Goal: Transaction & Acquisition: Purchase product/service

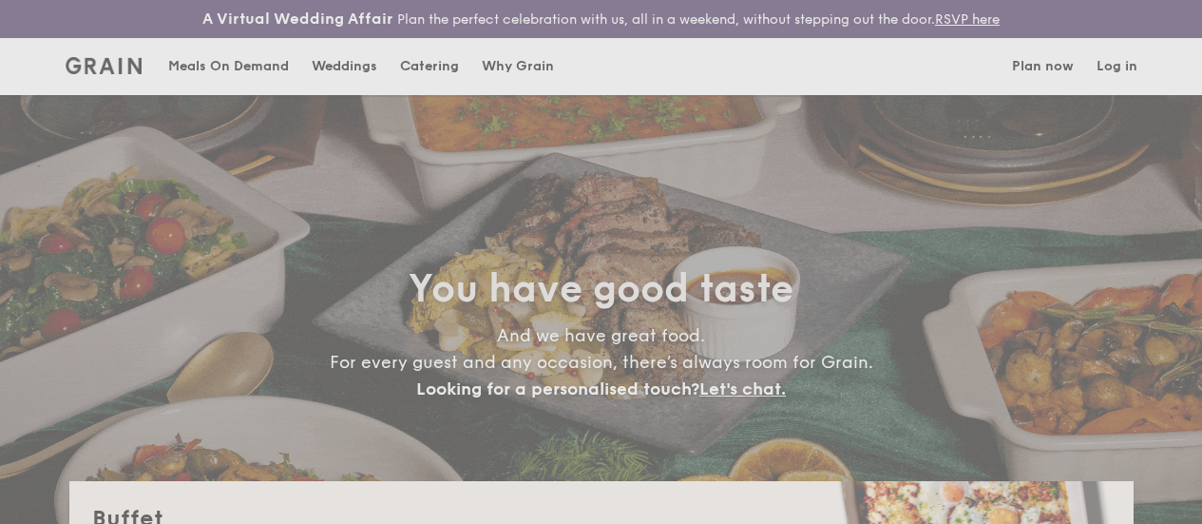
select select
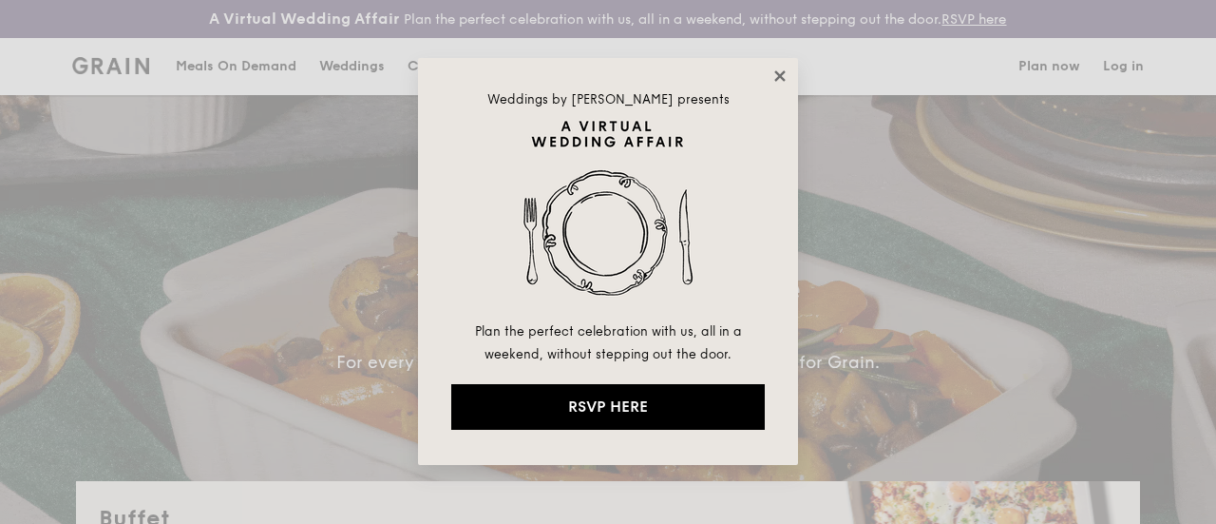
click at [781, 77] on icon at bounding box center [780, 75] width 10 height 10
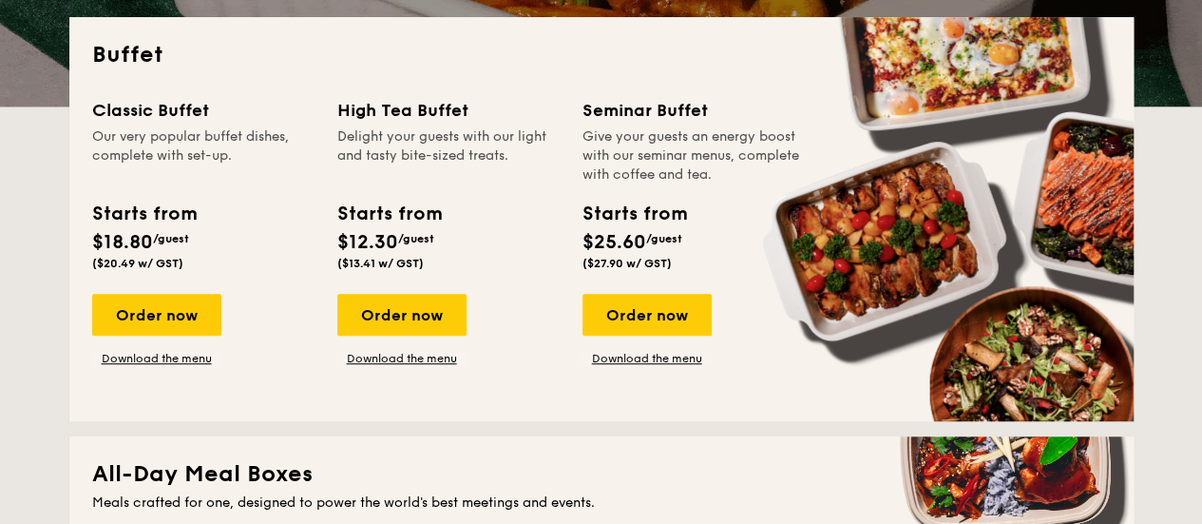
scroll to position [433, 0]
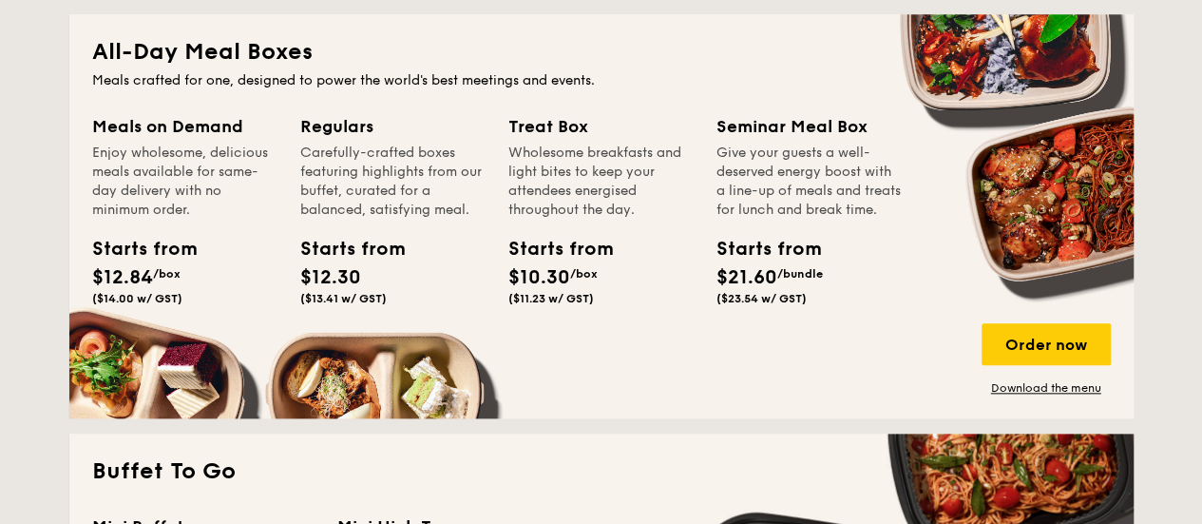
scroll to position [904, 0]
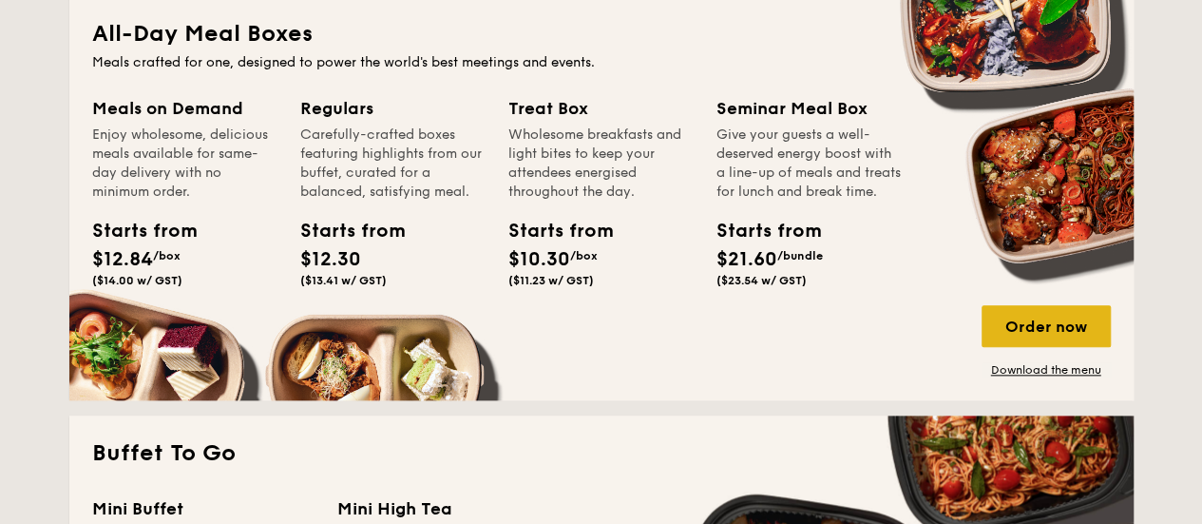
drag, startPoint x: 1070, startPoint y: 342, endPoint x: 1055, endPoint y: 331, distance: 19.0
click at [1070, 342] on div "Order now" at bounding box center [1046, 326] width 129 height 42
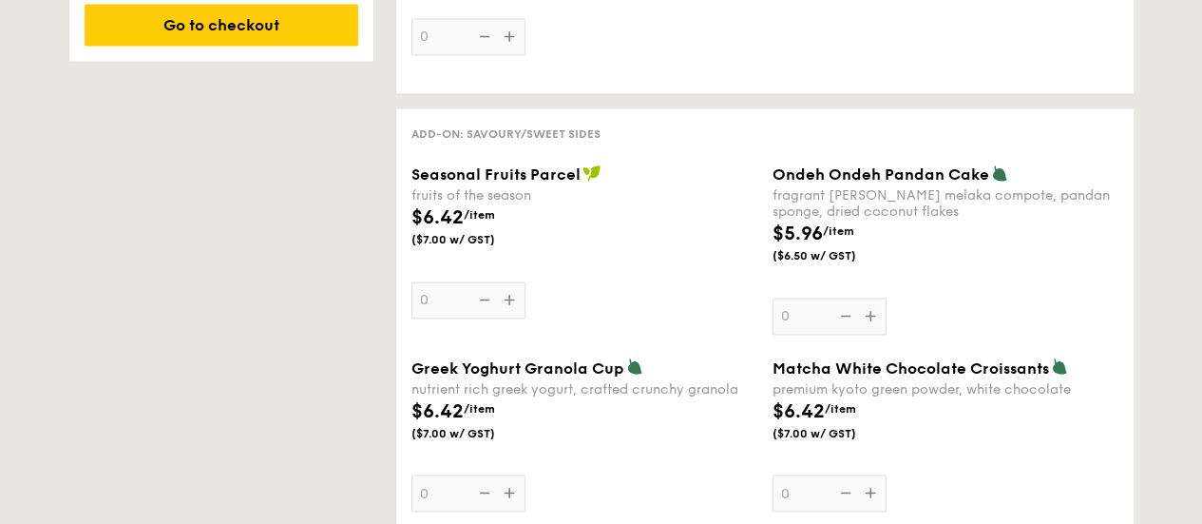
scroll to position [810, 0]
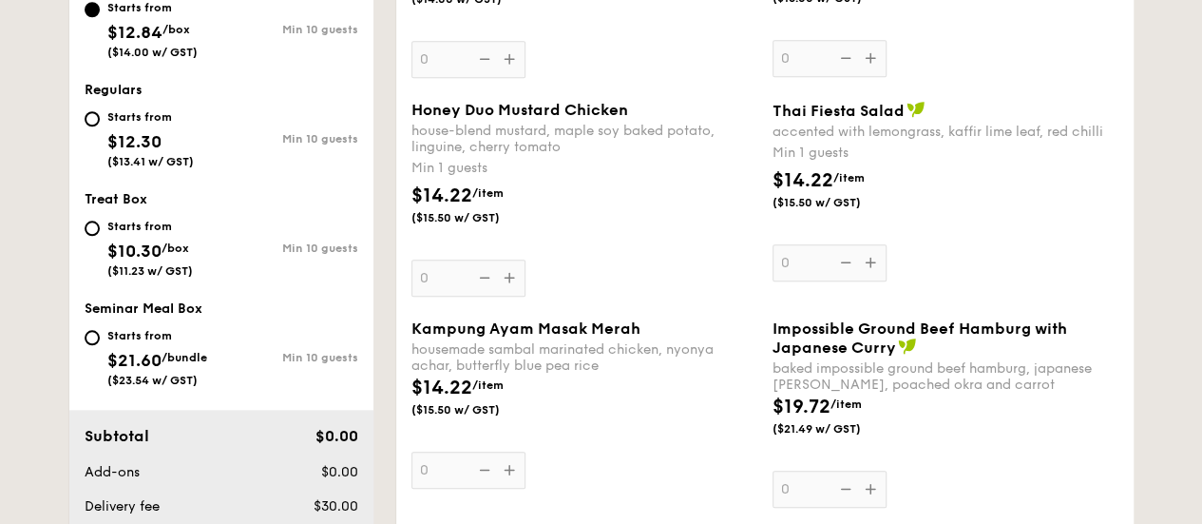
select select
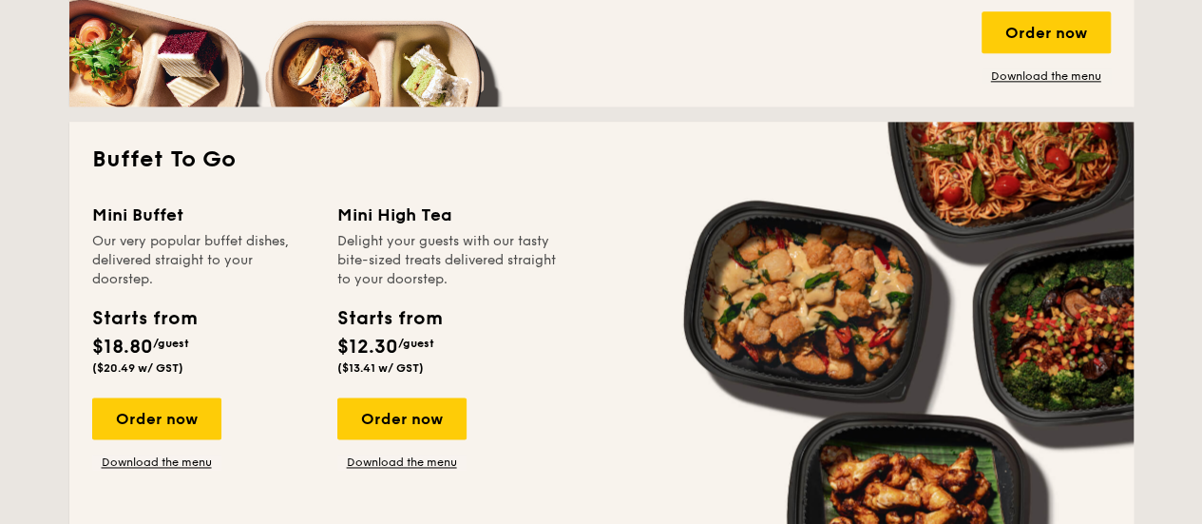
scroll to position [686, 0]
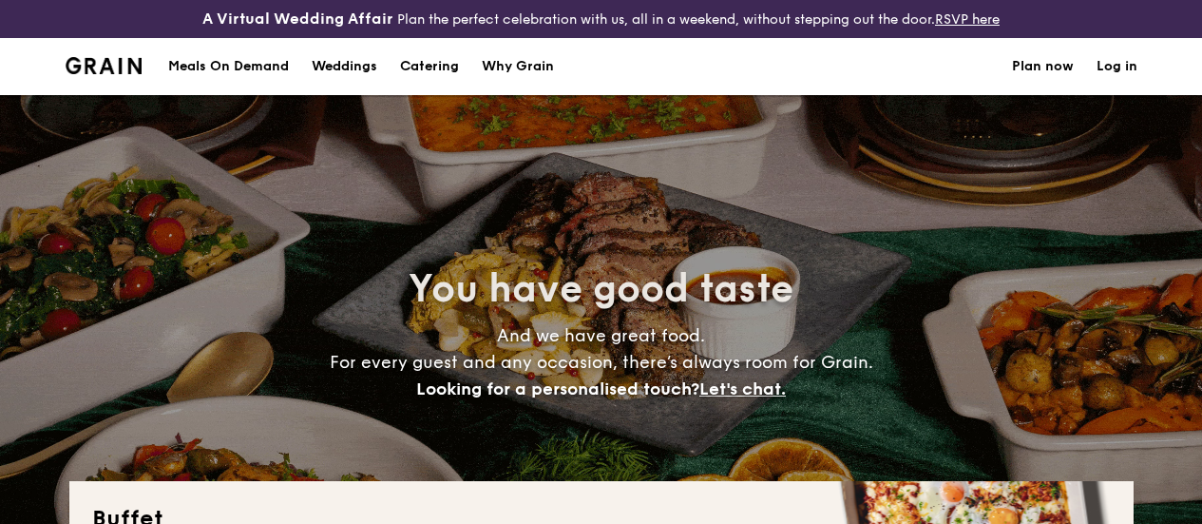
select select
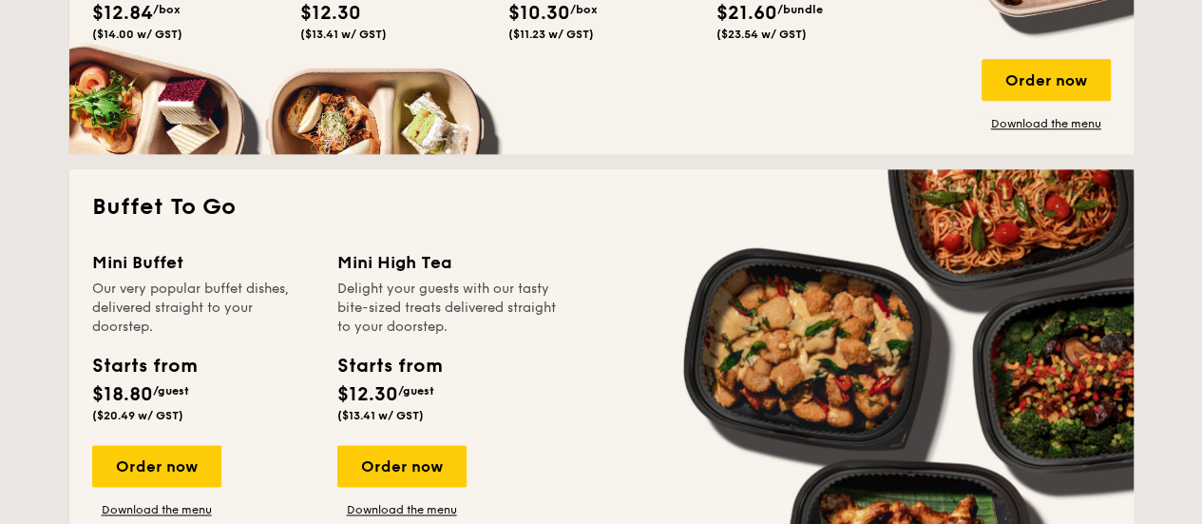
scroll to position [1038, 0]
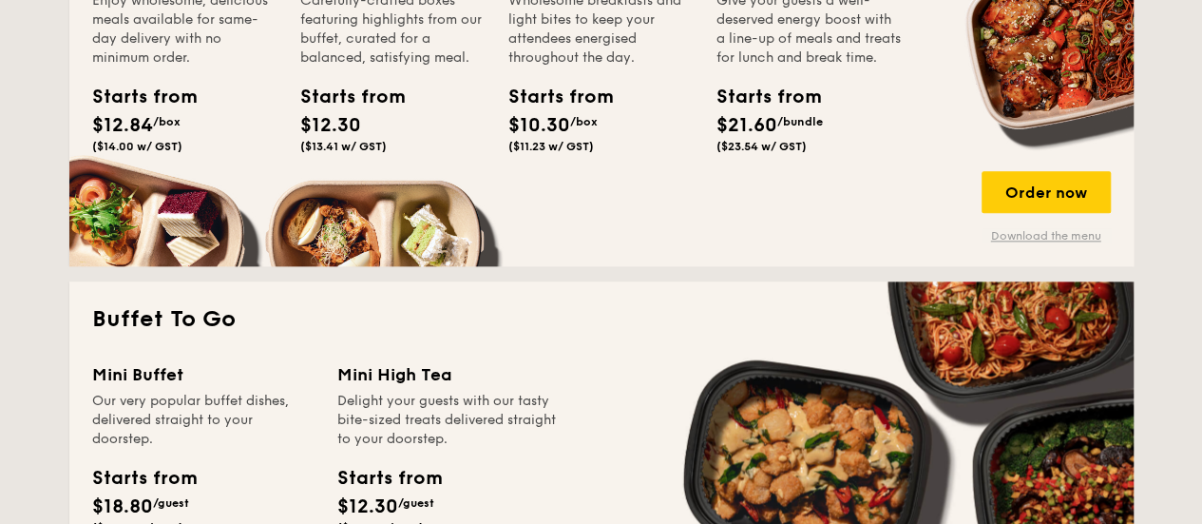
drag, startPoint x: 1061, startPoint y: 246, endPoint x: 1019, endPoint y: 256, distance: 42.9
click at [1061, 243] on link "Download the menu" at bounding box center [1046, 235] width 129 height 15
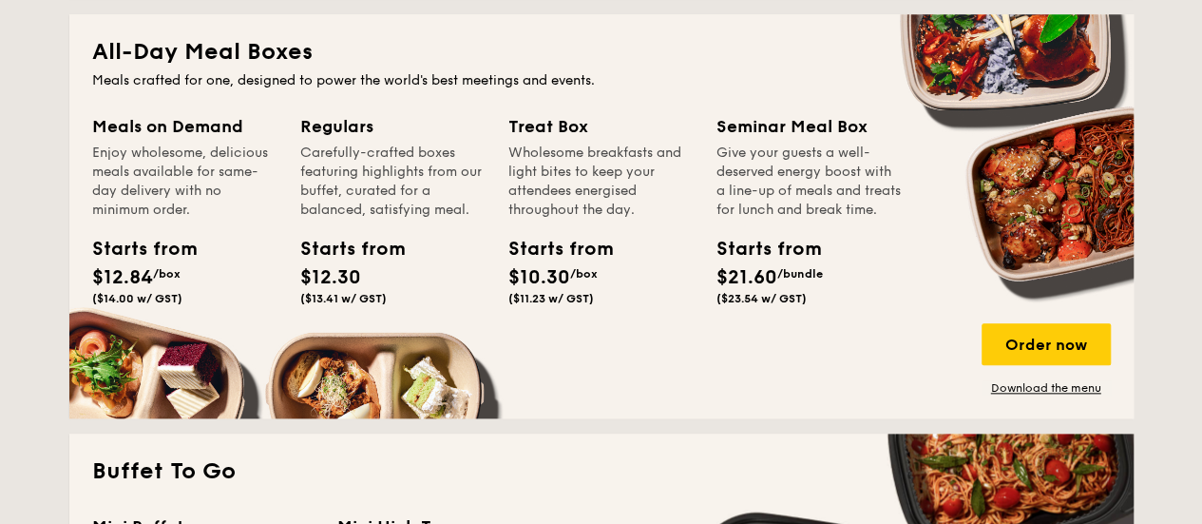
scroll to position [891, 0]
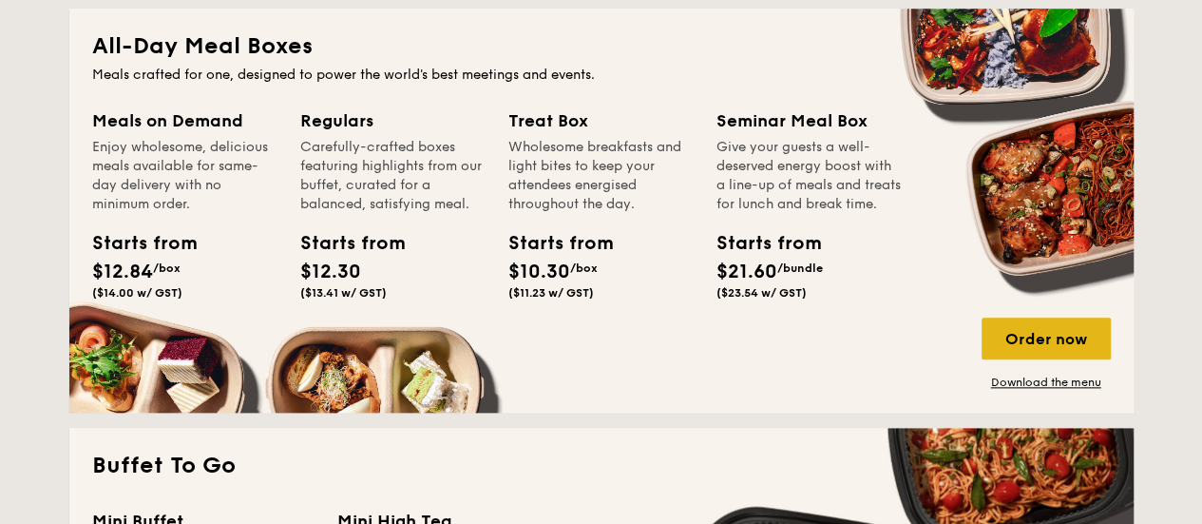
click at [1066, 358] on div "Order now" at bounding box center [1046, 338] width 129 height 42
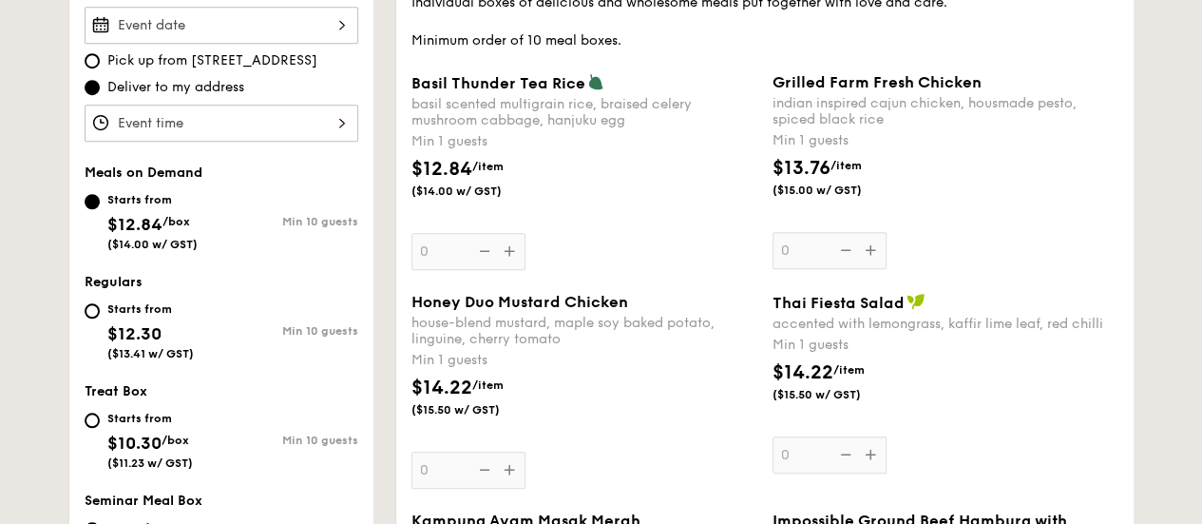
scroll to position [661, 0]
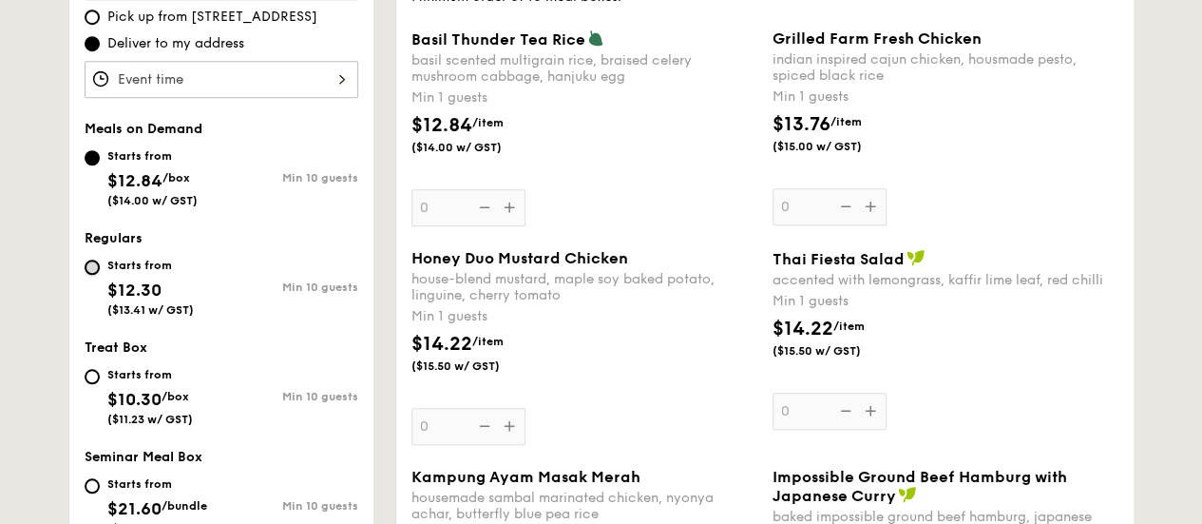
click at [96, 275] on input "Starts from $12.30 ($13.41 w/ GST) Min 10 guests" at bounding box center [92, 266] width 15 height 15
radio input "true"
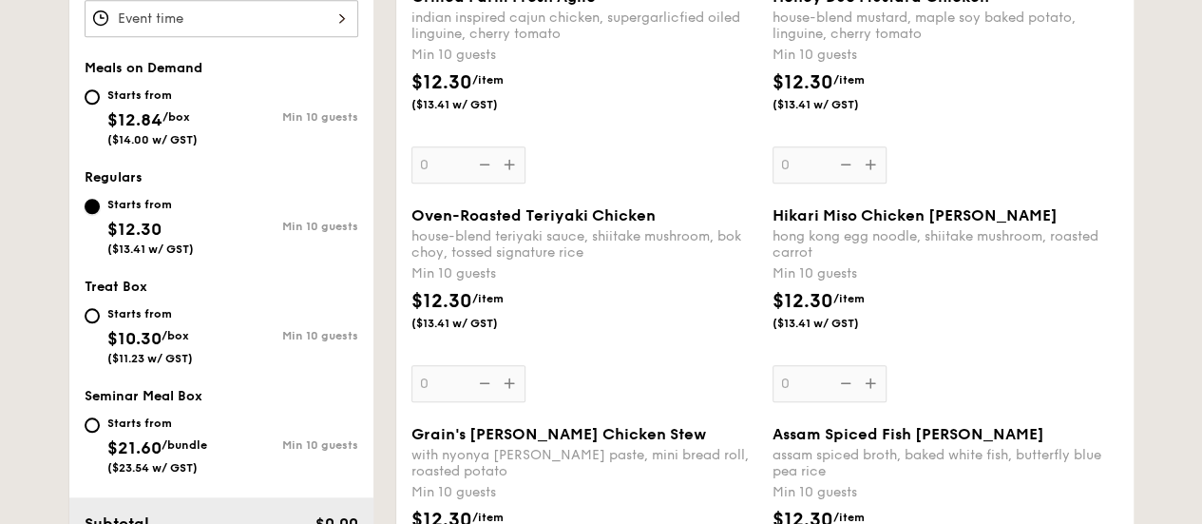
scroll to position [754, 0]
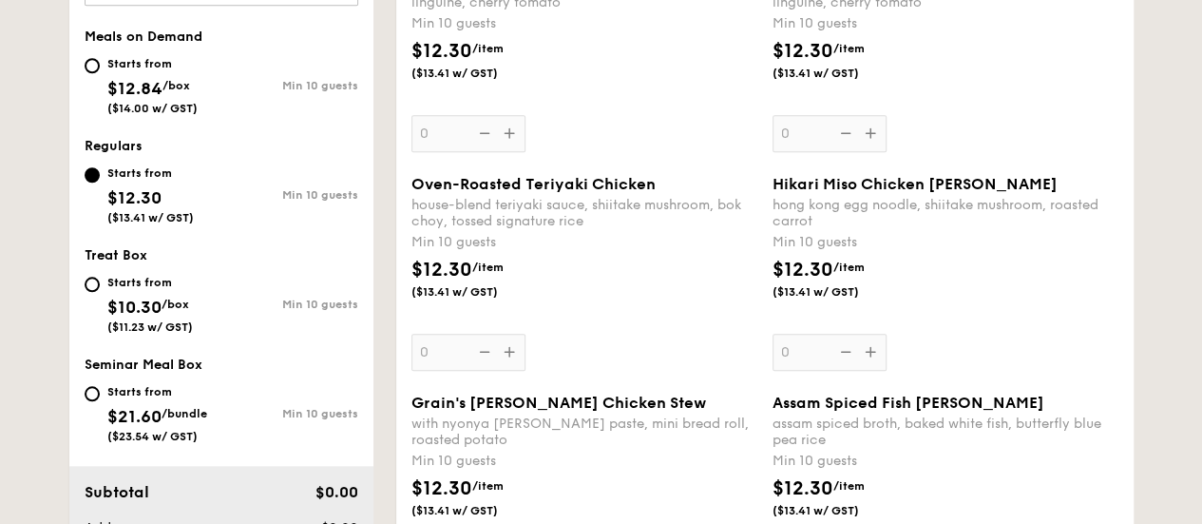
click at [872, 370] on div "Hikari Miso Chicken Chow Mei hong kong egg noodle, shiitake mushroom, roasted c…" at bounding box center [946, 273] width 346 height 196
click at [872, 370] on input "0" at bounding box center [830, 352] width 114 height 37
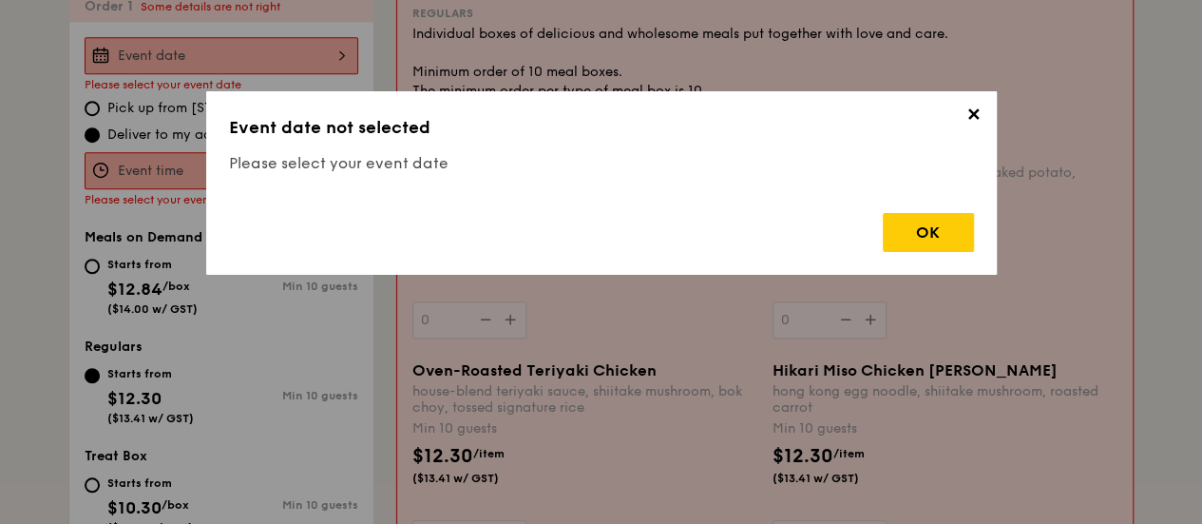
scroll to position [561, 0]
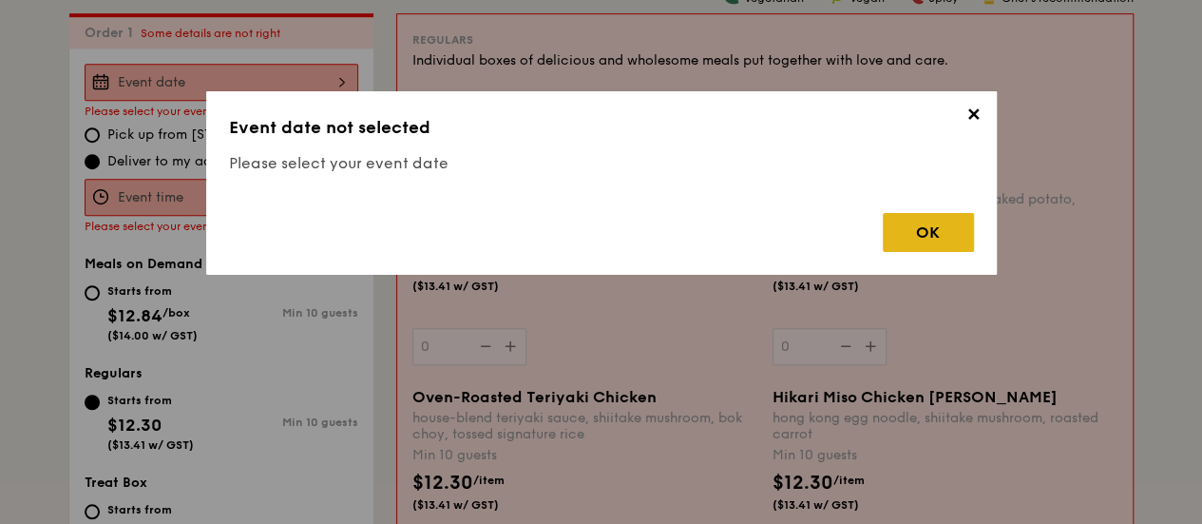
click at [950, 228] on div "OK" at bounding box center [928, 232] width 91 height 39
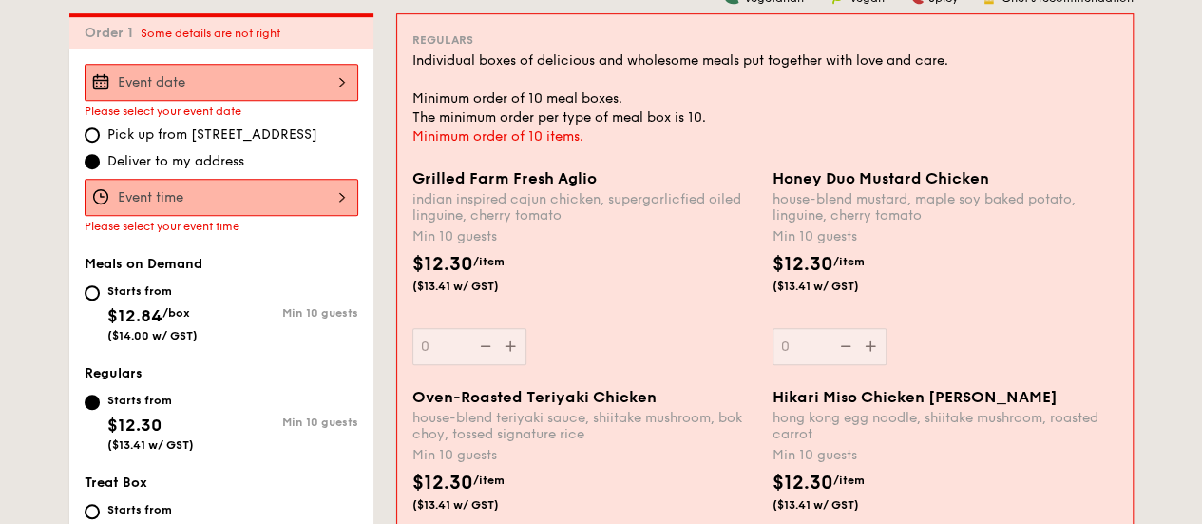
click at [201, 95] on div at bounding box center [222, 82] width 274 height 37
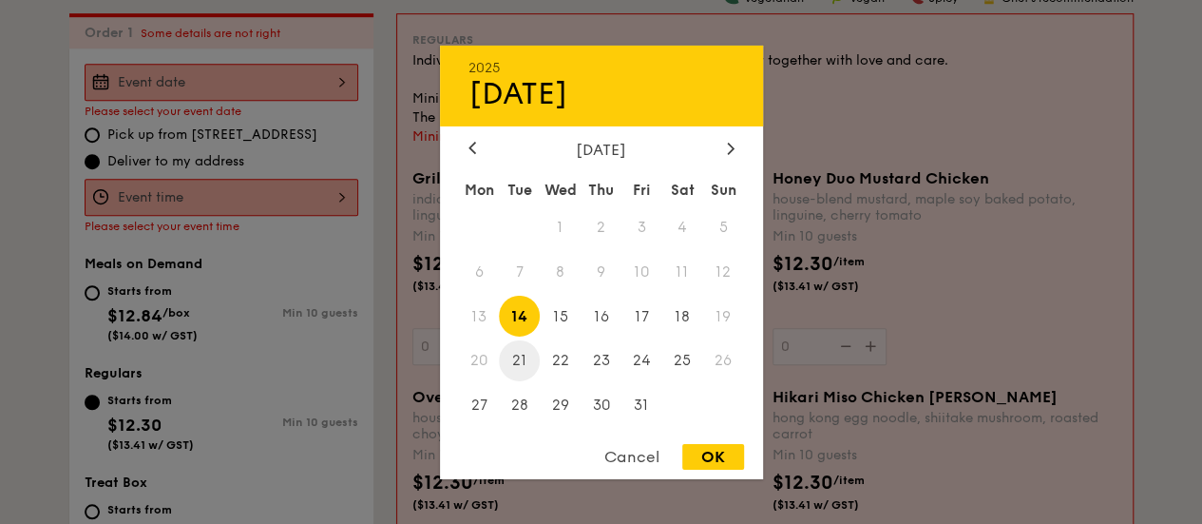
click at [519, 362] on span "21" at bounding box center [519, 360] width 41 height 41
click at [711, 457] on div "OK" at bounding box center [713, 457] width 62 height 26
type input "Oct 21, 2025"
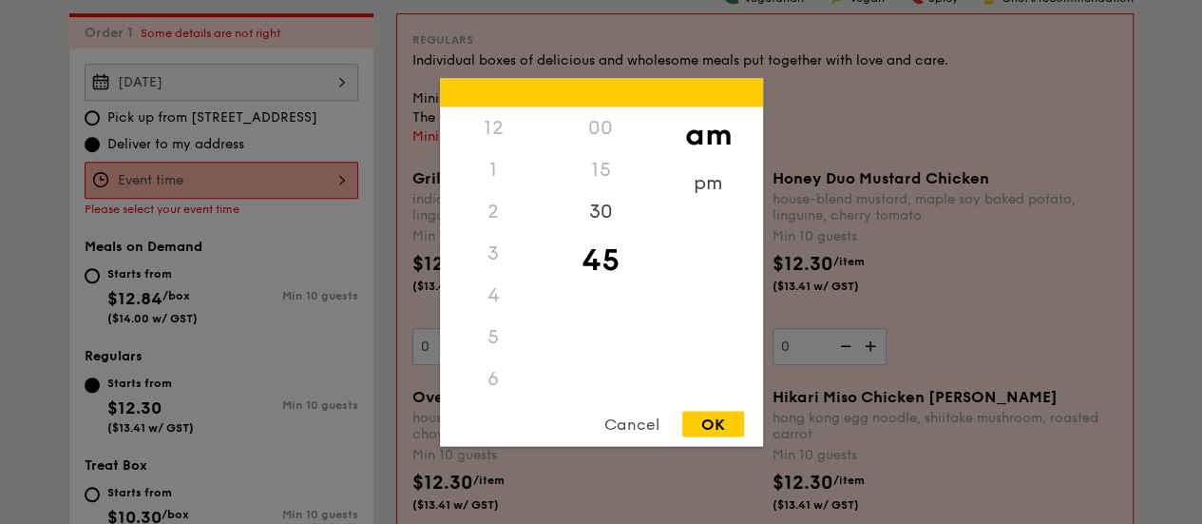
click at [314, 197] on div "12 1 2 3 4 5 6 7 8 9 10 11 00 15 30 45 am pm Cancel OK" at bounding box center [222, 180] width 274 height 37
click at [493, 392] on div "11" at bounding box center [493, 398] width 107 height 55
click at [608, 211] on div "30" at bounding box center [600, 217] width 107 height 55
click at [716, 412] on div "OK" at bounding box center [713, 424] width 62 height 26
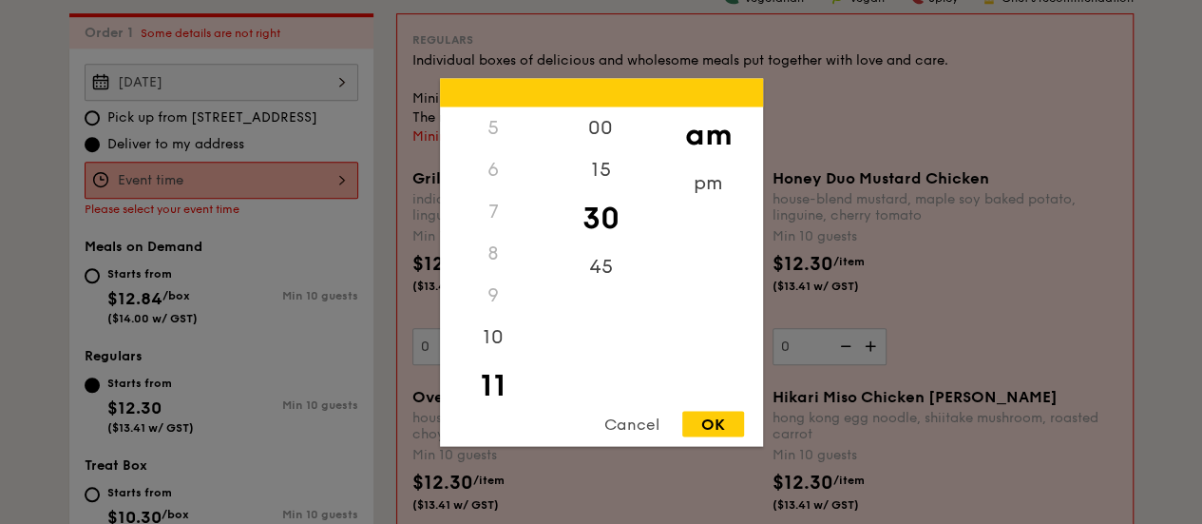
type input "11:30AM"
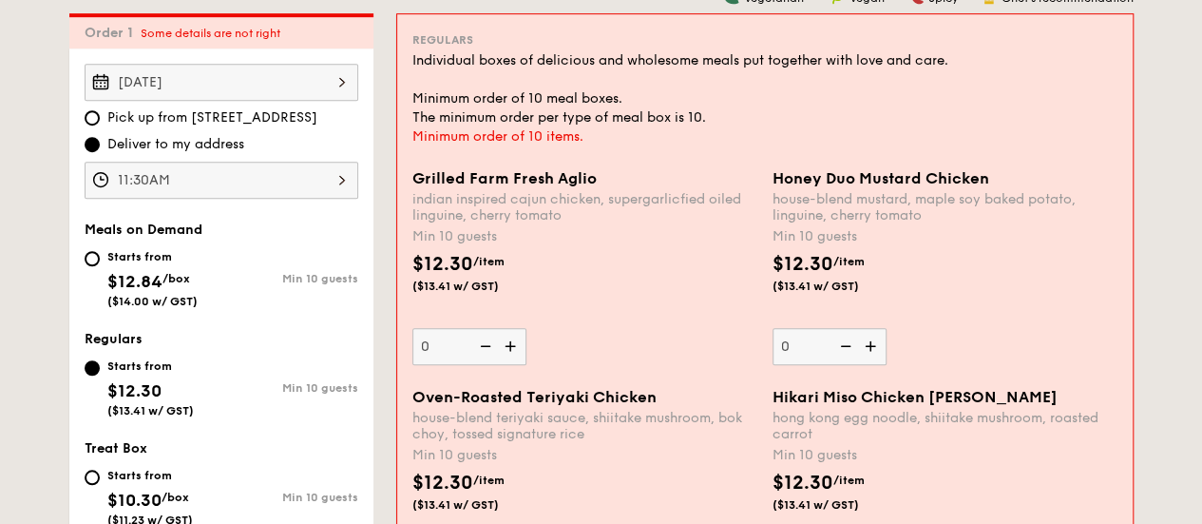
click at [505, 360] on img at bounding box center [512, 346] width 29 height 36
click at [505, 360] on input "0" at bounding box center [469, 346] width 114 height 37
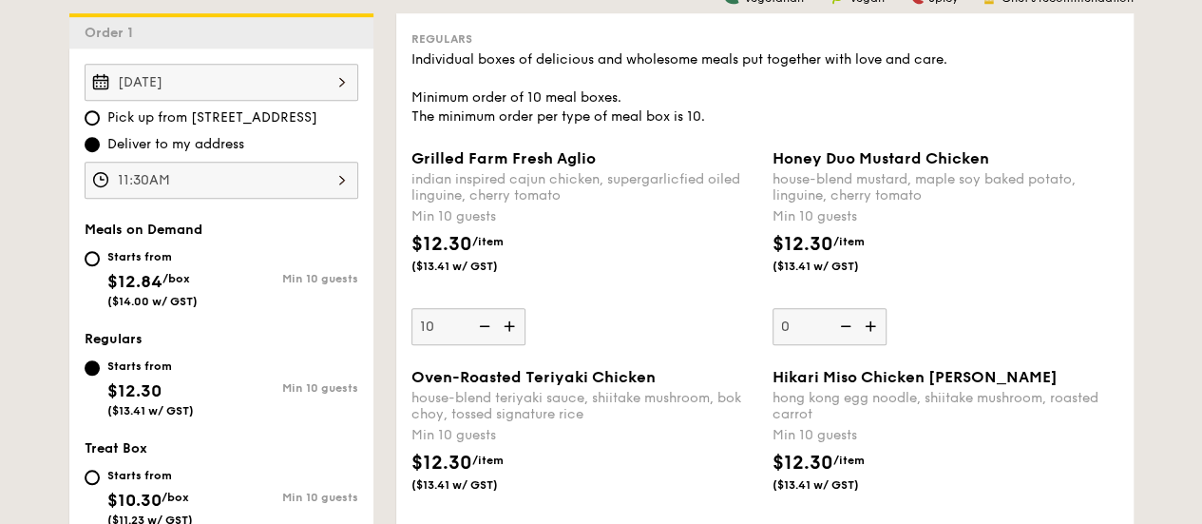
click at [485, 344] on img at bounding box center [483, 326] width 29 height 36
click at [485, 345] on input "10" at bounding box center [469, 326] width 114 height 37
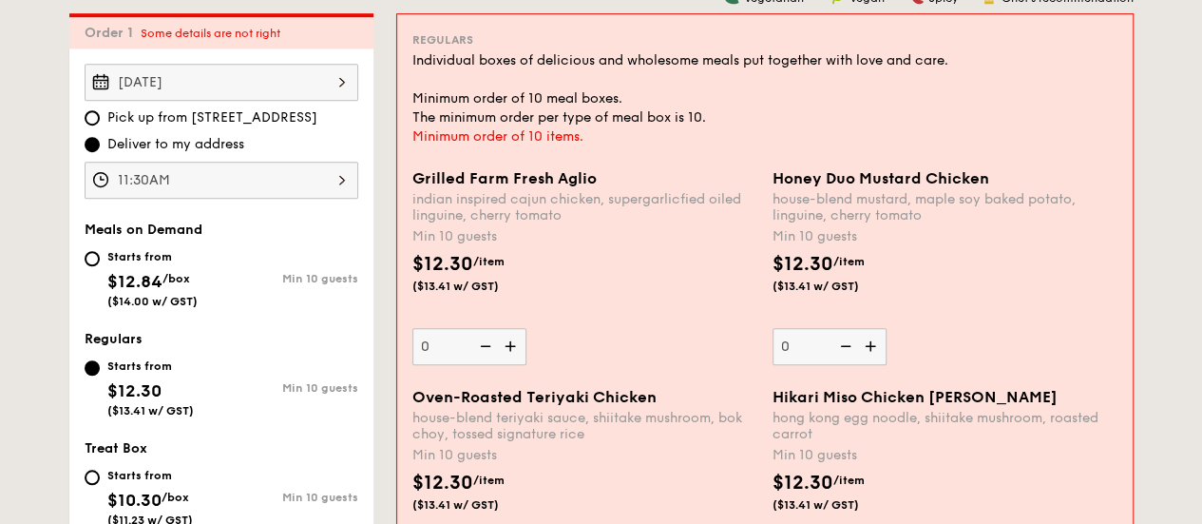
click at [515, 364] on img at bounding box center [512, 346] width 29 height 36
click at [515, 365] on input "0" at bounding box center [469, 346] width 114 height 37
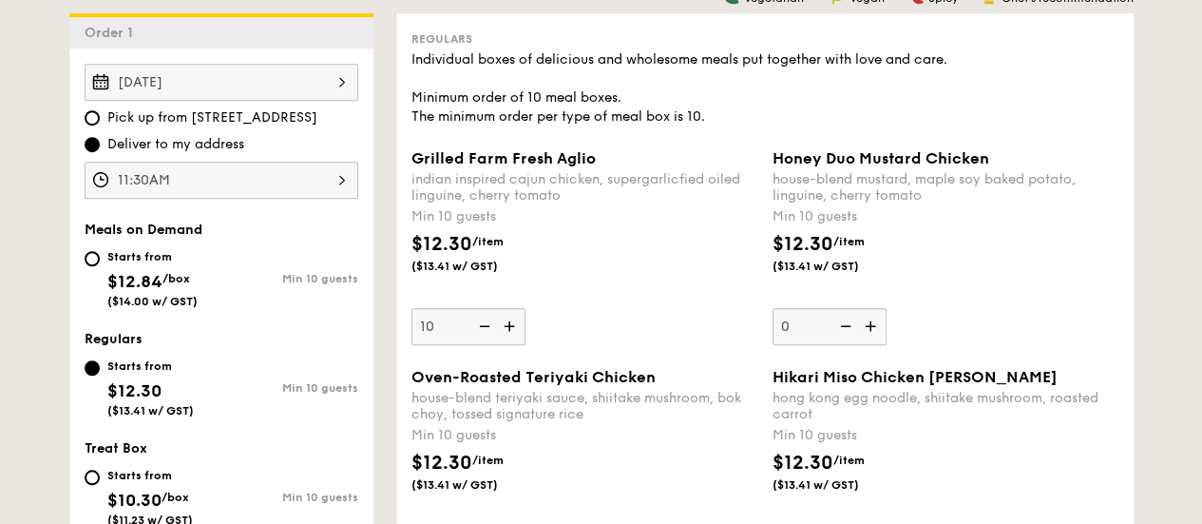
click at [488, 341] on img at bounding box center [483, 326] width 29 height 36
click at [488, 341] on input "10" at bounding box center [469, 326] width 114 height 37
type input "0"
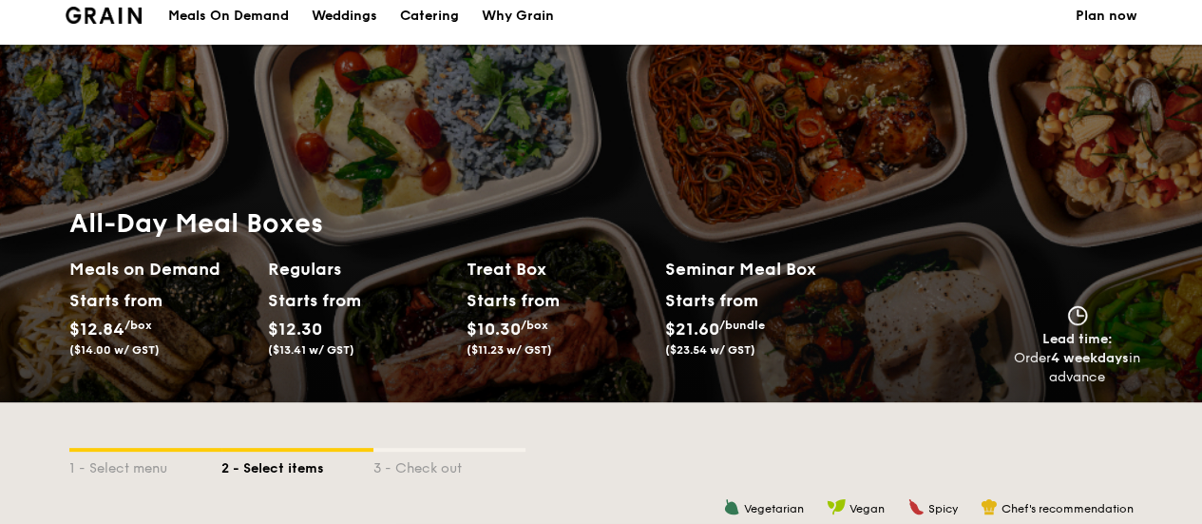
scroll to position [660, 0]
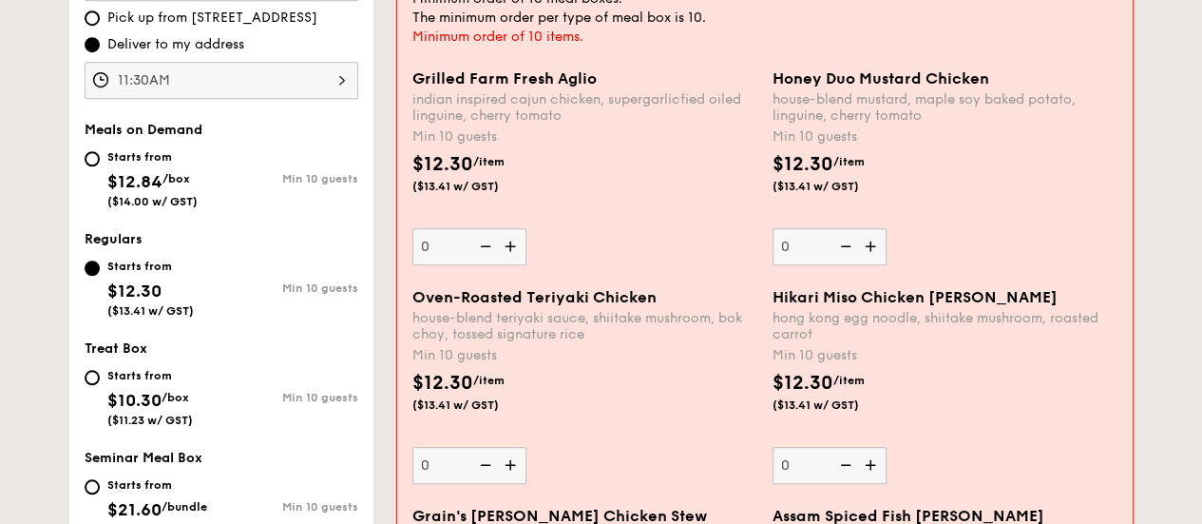
click at [875, 258] on img at bounding box center [872, 246] width 29 height 36
click at [875, 258] on input "0" at bounding box center [830, 246] width 114 height 37
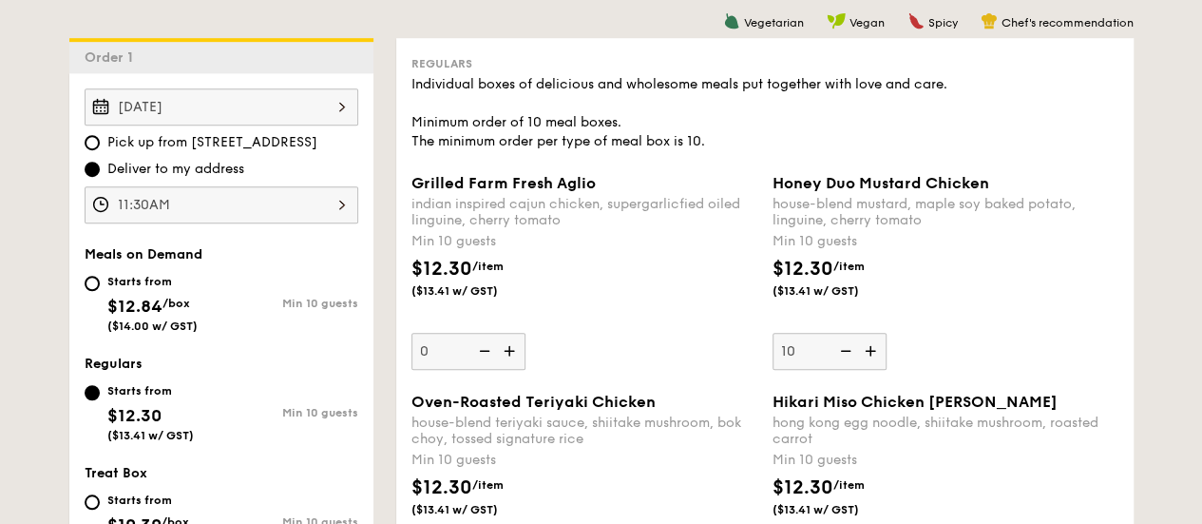
scroll to position [545, 0]
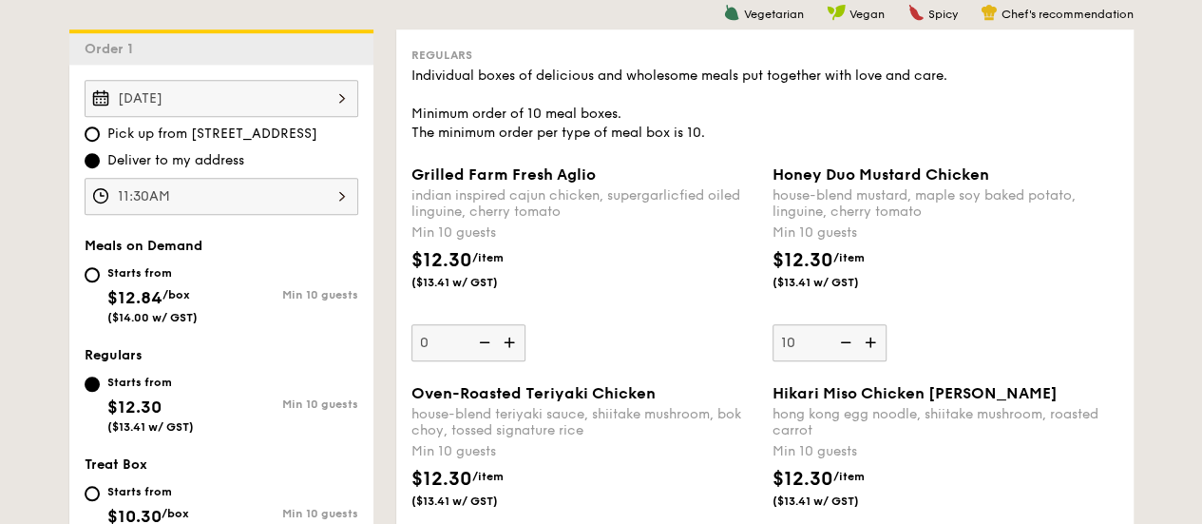
click at [852, 358] on img at bounding box center [844, 342] width 29 height 36
click at [852, 358] on input "10" at bounding box center [830, 342] width 114 height 37
type input "0"
